Goal: Navigation & Orientation: Find specific page/section

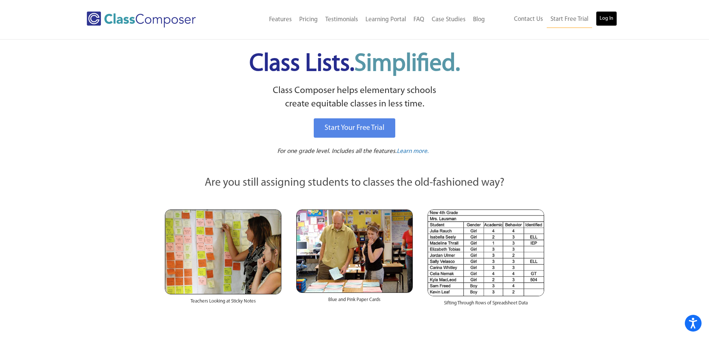
click at [599, 19] on link "Log In" at bounding box center [606, 18] width 21 height 15
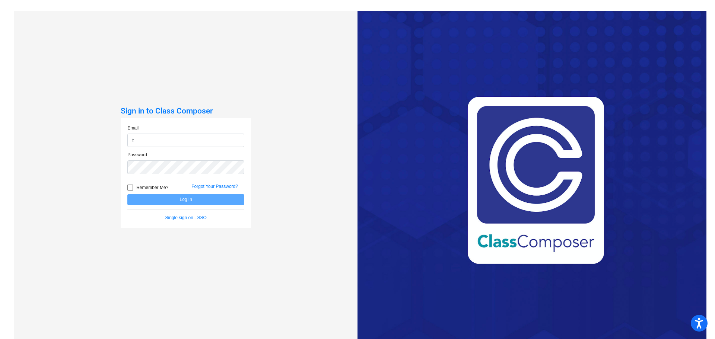
type input "tmendonca@ceresusd.net"
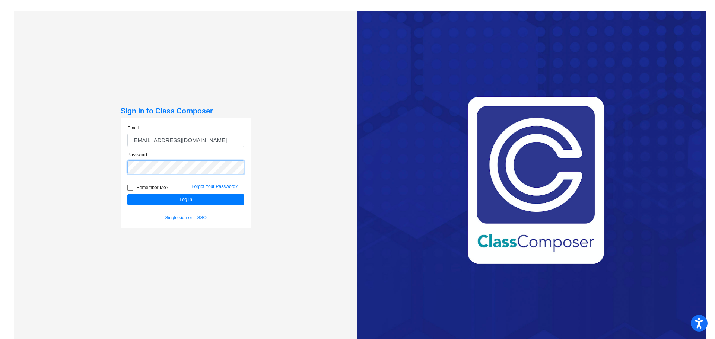
click at [127, 194] on button "Log In" at bounding box center [185, 199] width 117 height 11
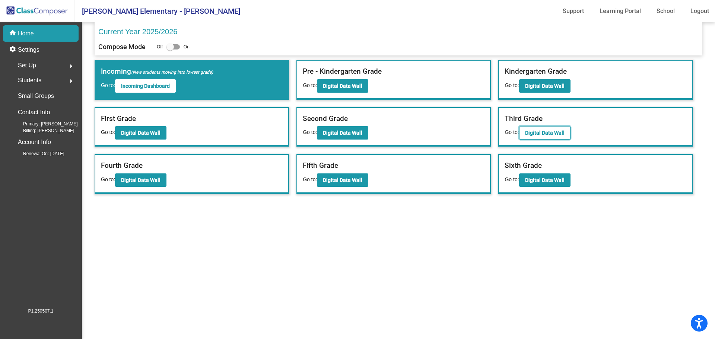
click at [530, 130] on b "Digital Data Wall" at bounding box center [544, 133] width 39 height 6
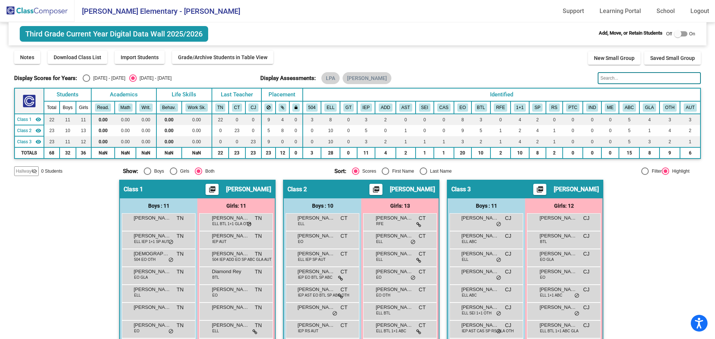
click at [56, 15] on img at bounding box center [37, 11] width 74 height 22
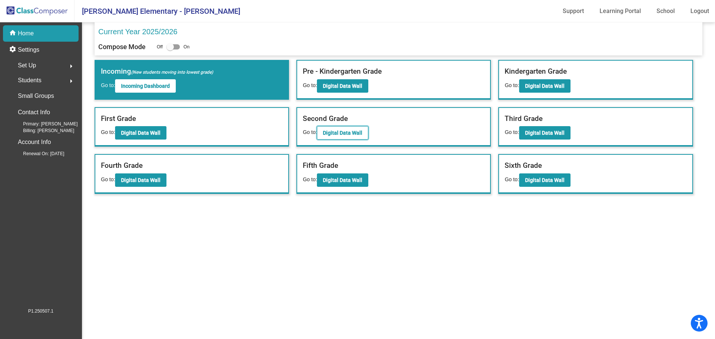
click at [339, 130] on b "Digital Data Wall" at bounding box center [342, 133] width 39 height 6
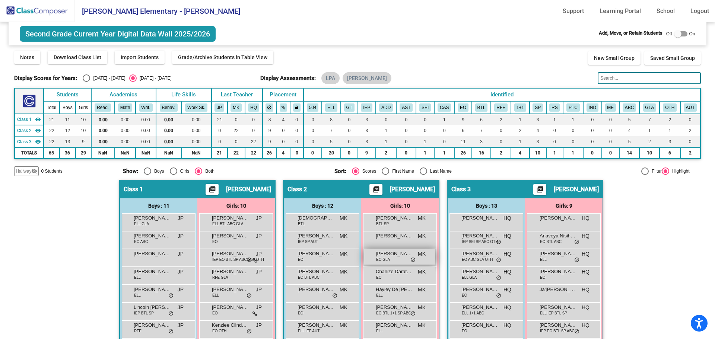
scroll to position [74, 0]
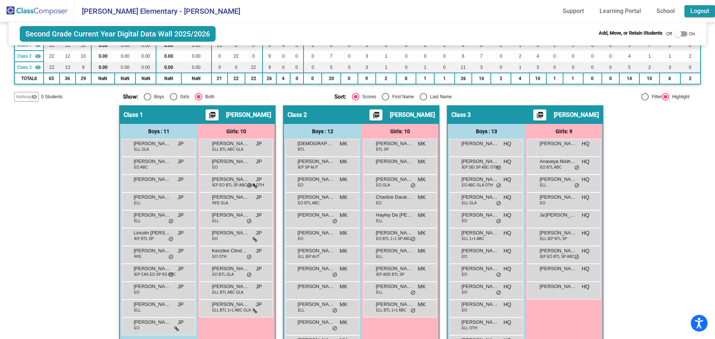
click at [707, 8] on link "Logout" at bounding box center [699, 11] width 31 height 12
